Goal: Task Accomplishment & Management: Manage account settings

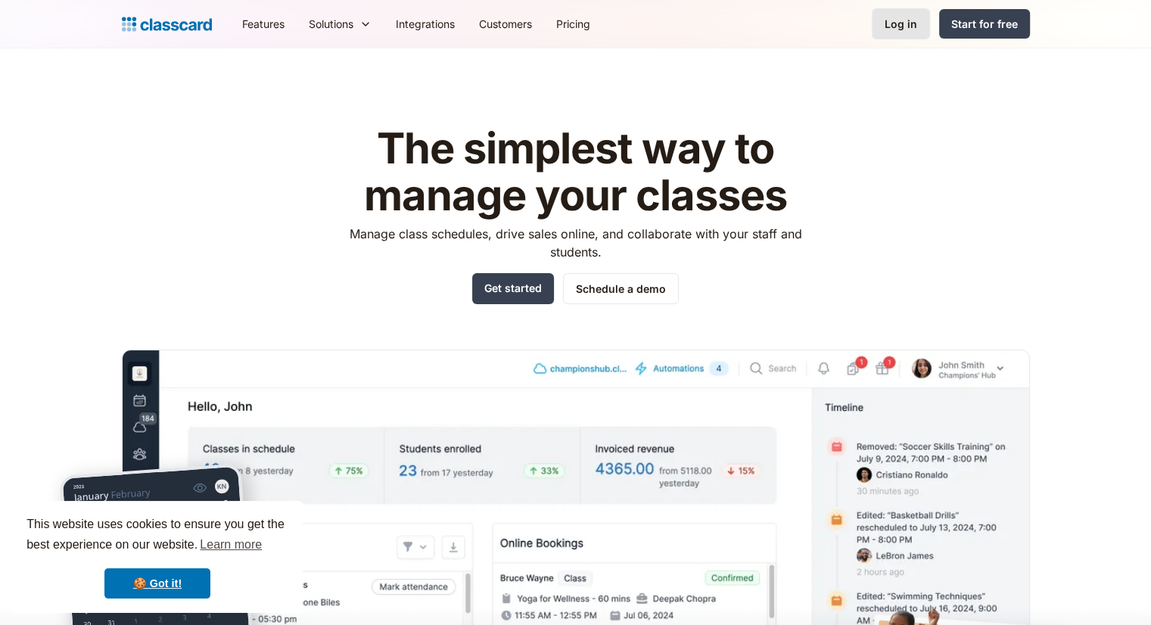
click at [889, 25] on div "Log in" at bounding box center [901, 24] width 33 height 16
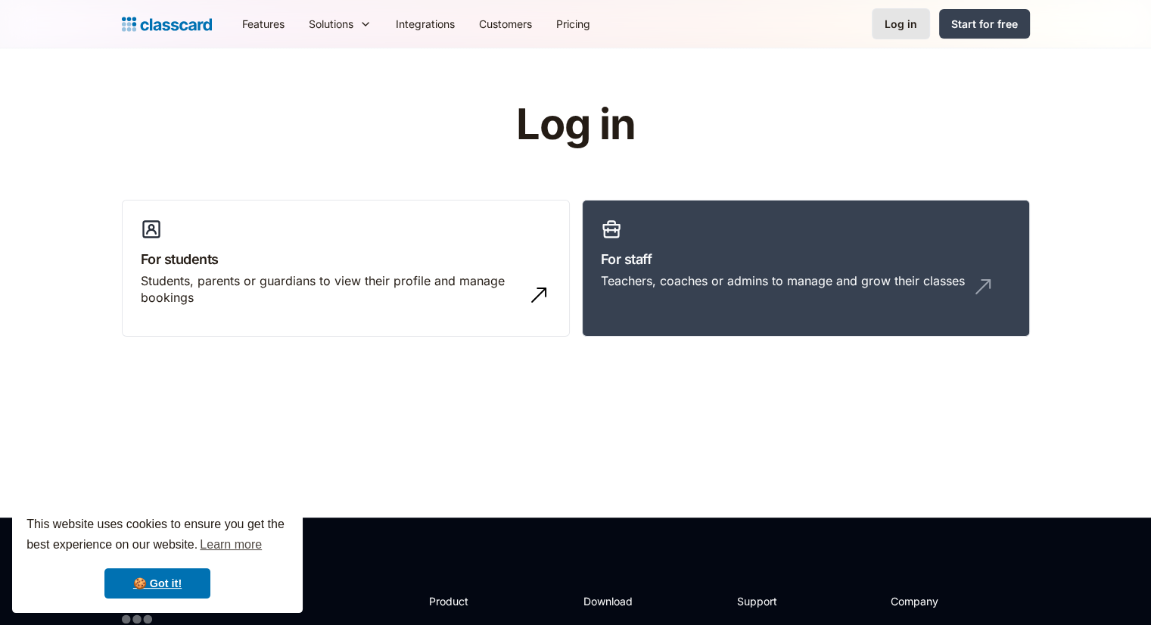
click at [889, 18] on div "Log in" at bounding box center [901, 24] width 33 height 16
click at [707, 288] on div "Teachers, coaches or admins to manage and grow their classes" at bounding box center [783, 280] width 364 height 17
